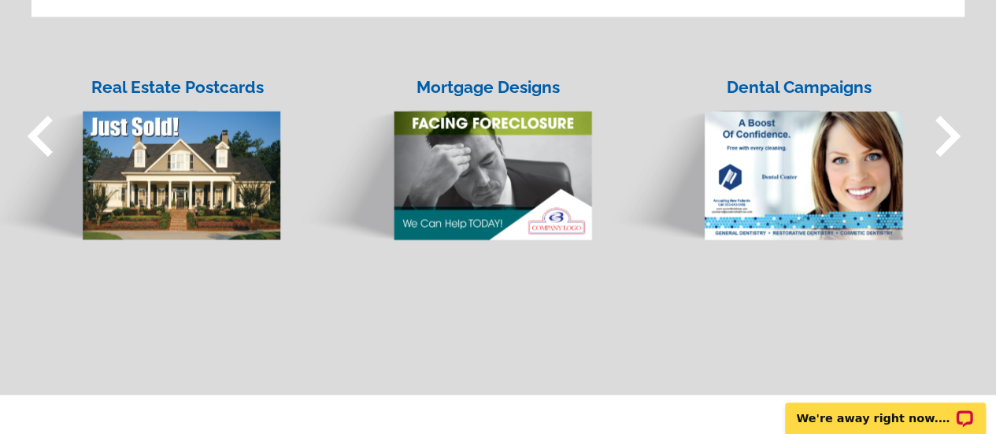
scroll to position [1418, 0]
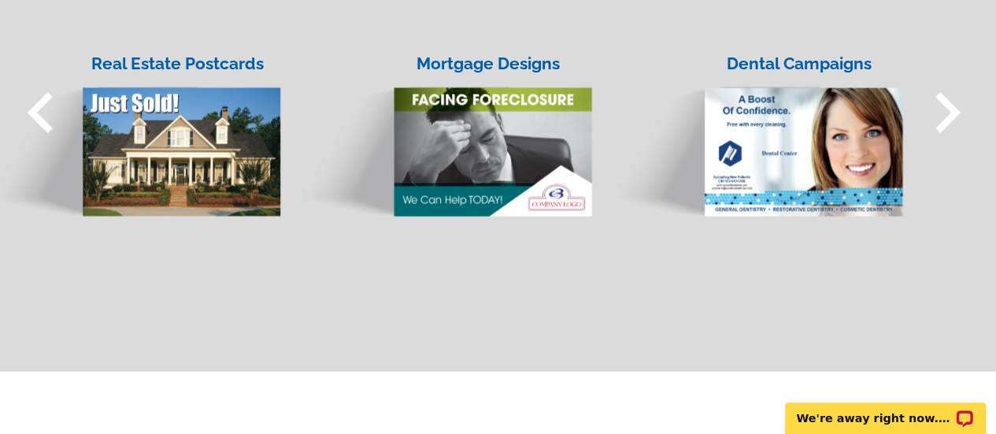
click at [192, 157] on img at bounding box center [132, 136] width 300 height 161
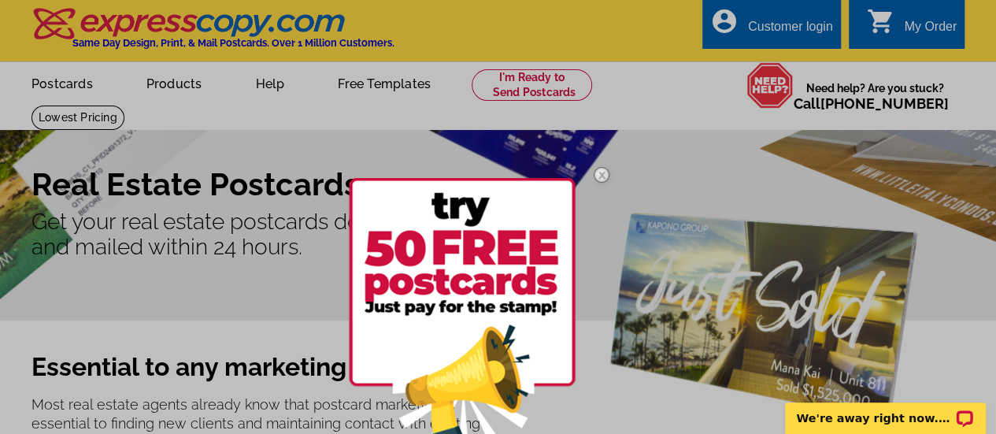
click at [606, 176] on img at bounding box center [602, 175] width 46 height 46
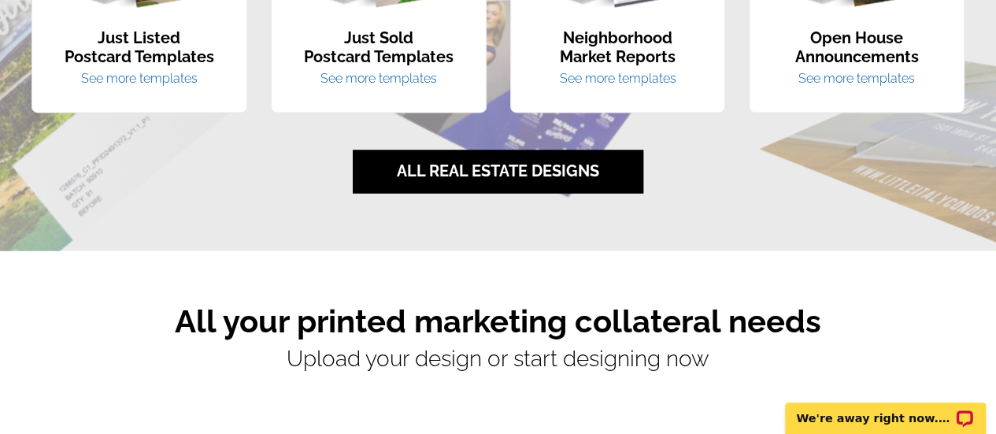
scroll to position [1024, 0]
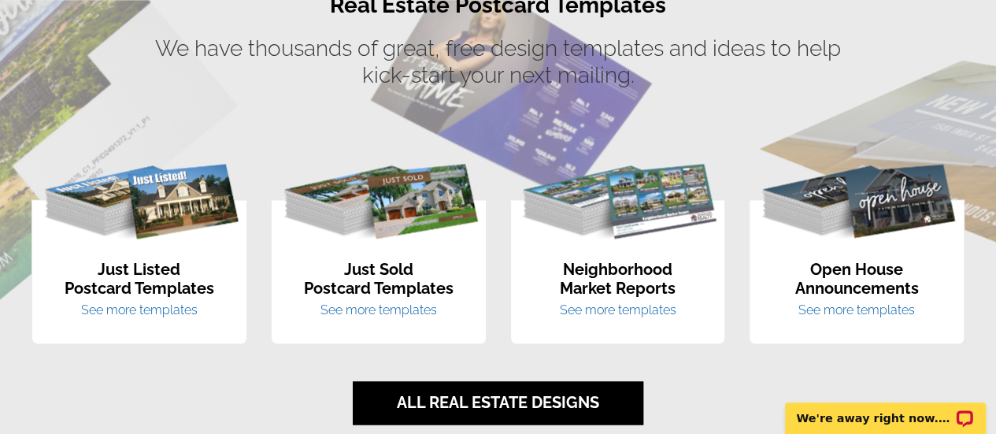
click at [619, 308] on link "See more templates" at bounding box center [617, 309] width 117 height 15
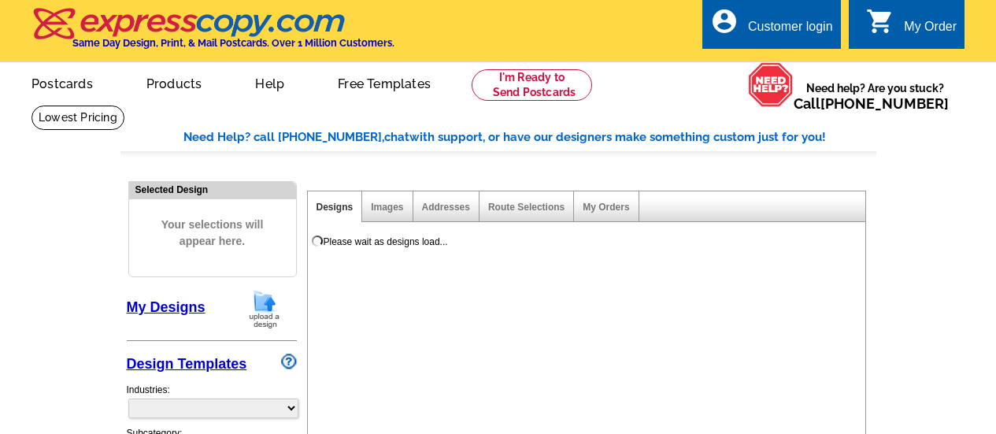
select select "1"
select select "2"
select select "785"
select select "791"
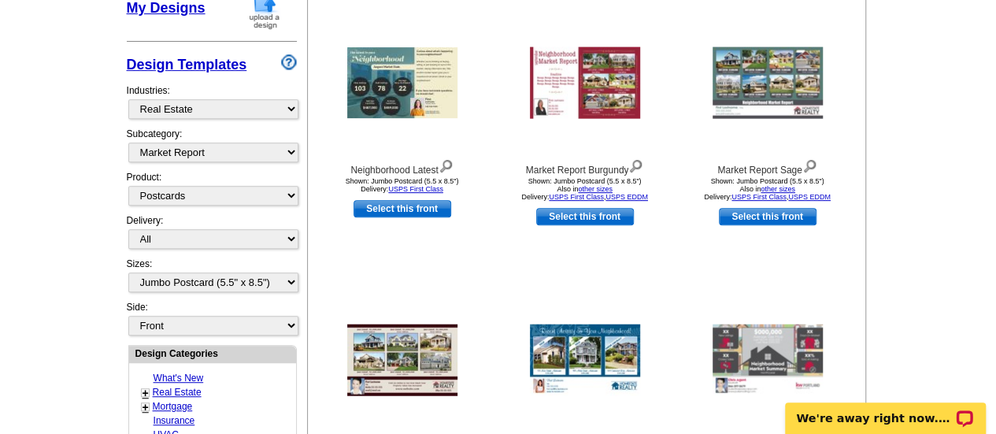
scroll to position [315, 0]
